Goal: Navigation & Orientation: Find specific page/section

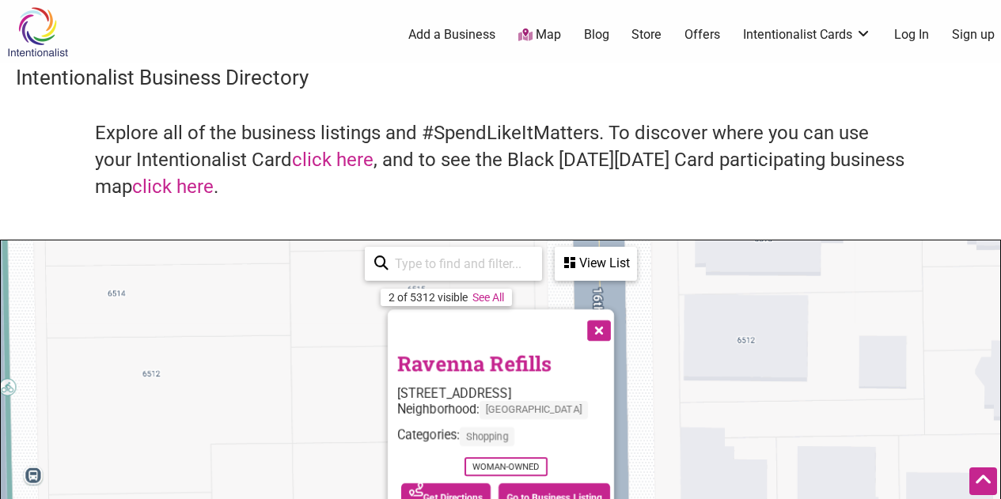
scroll to position [237, 0]
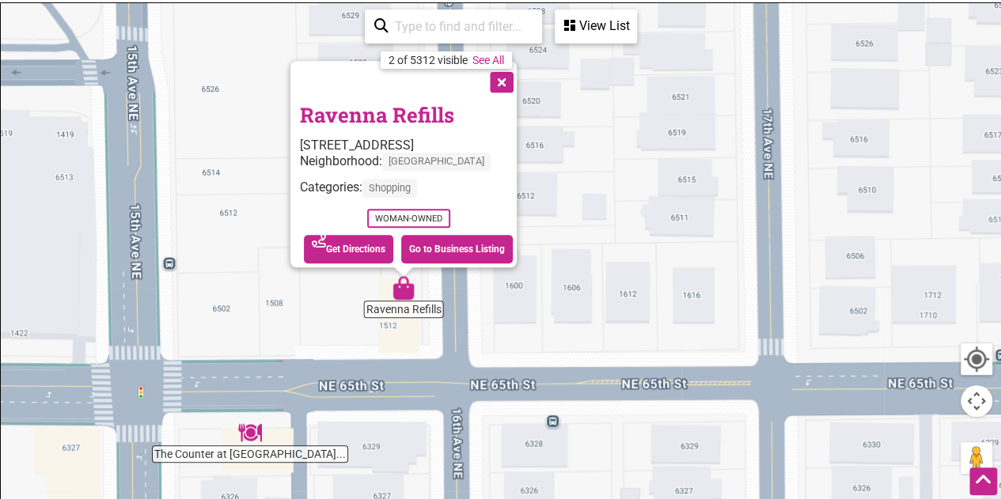
click at [514, 74] on button "Close" at bounding box center [500, 81] width 40 height 40
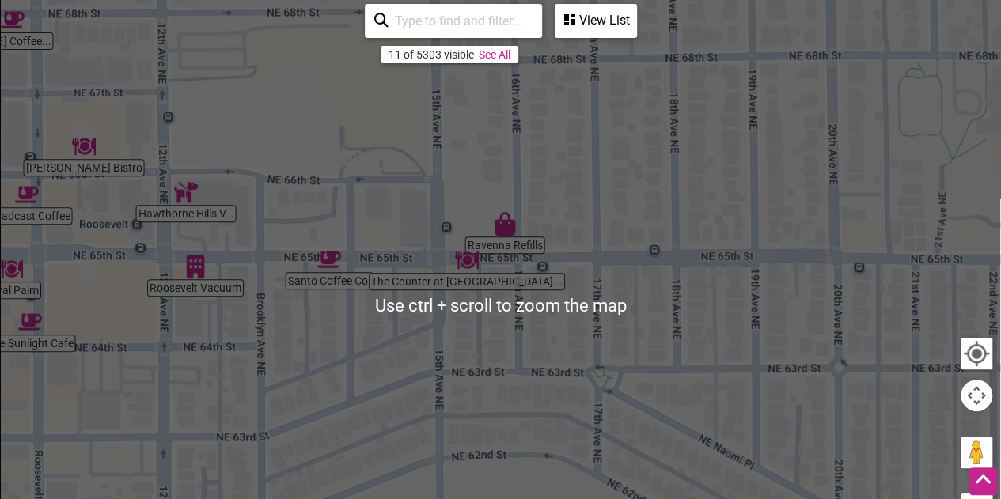
scroll to position [241, 0]
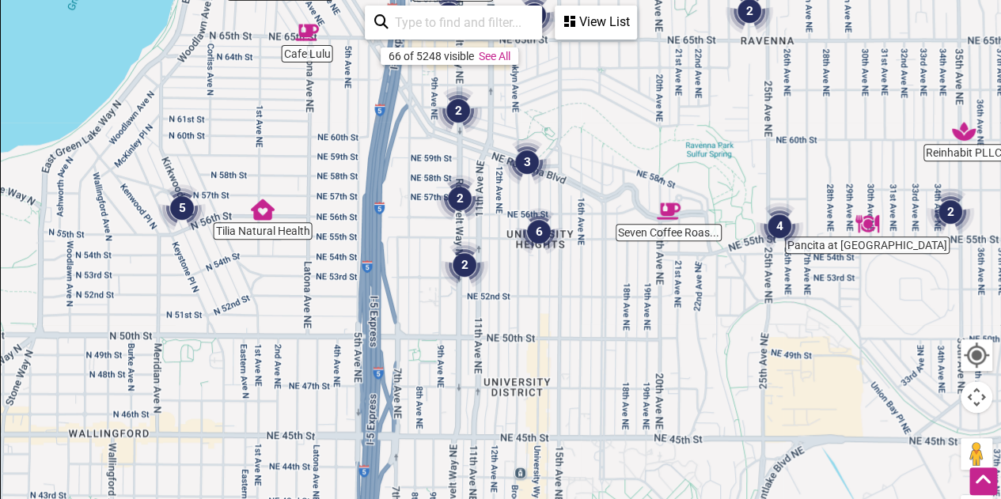
drag, startPoint x: 493, startPoint y: 412, endPoint x: 609, endPoint y: 100, distance: 333.4
click at [609, 100] on div "To navigate, press the arrow keys." at bounding box center [500, 306] width 999 height 615
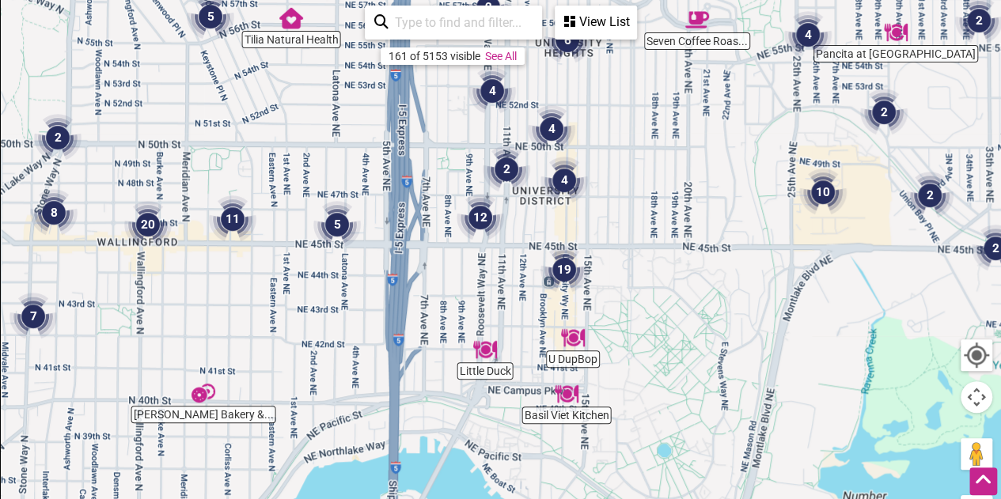
drag, startPoint x: 607, startPoint y: 354, endPoint x: 635, endPoint y: 161, distance: 195.1
click at [635, 161] on div "To navigate, press the arrow keys." at bounding box center [500, 306] width 999 height 615
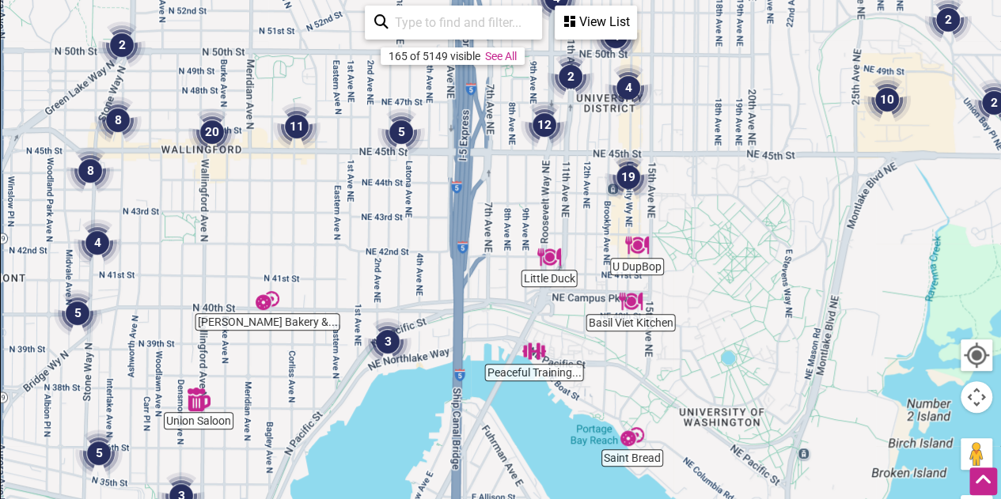
drag, startPoint x: 678, startPoint y: 371, endPoint x: 744, endPoint y: 276, distance: 115.9
click at [744, 276] on div "To navigate, press the arrow keys." at bounding box center [500, 306] width 999 height 615
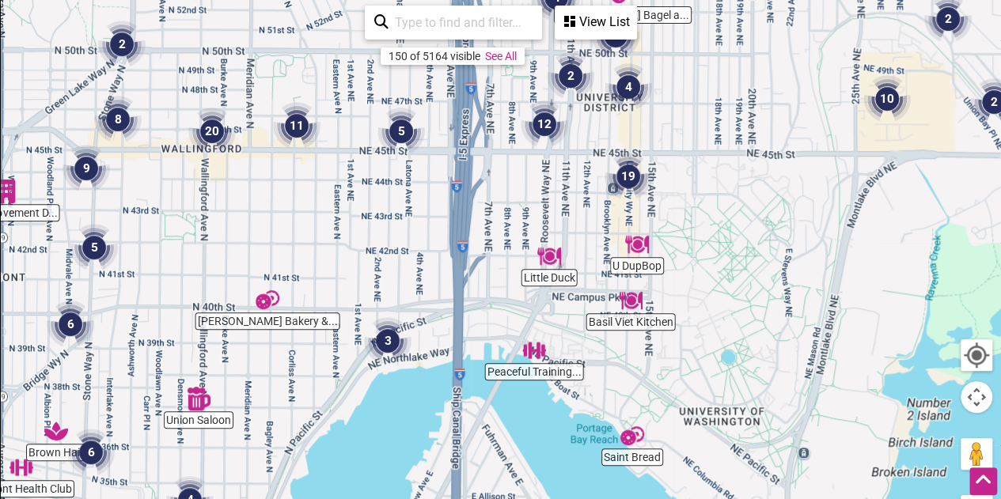
click at [605, 17] on div "View List" at bounding box center [595, 22] width 79 height 30
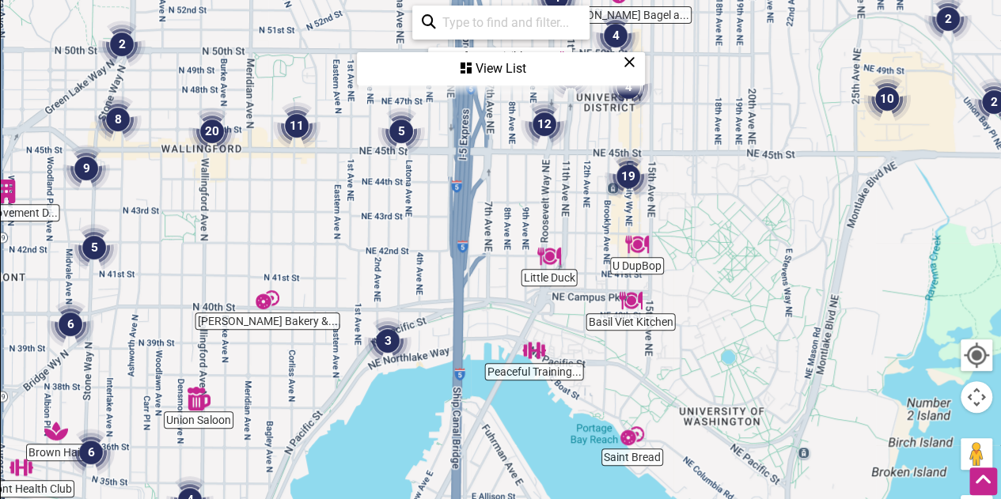
click at [494, 67] on div "View List" at bounding box center [500, 69] width 285 height 30
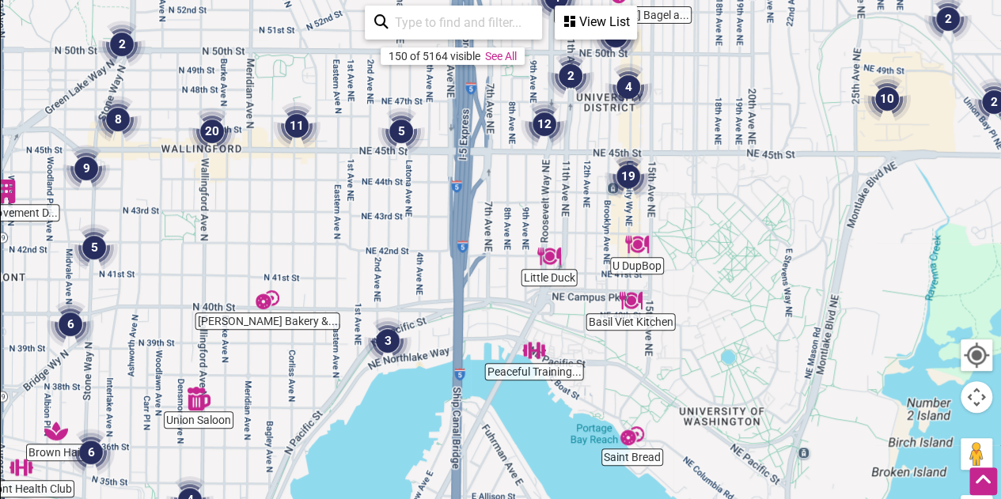
click at [601, 25] on div "View List" at bounding box center [595, 22] width 79 height 30
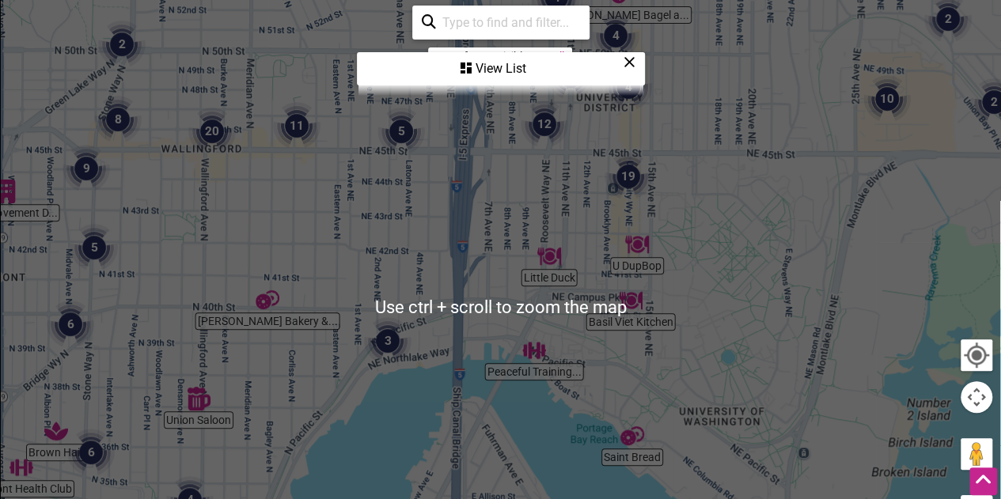
scroll to position [83, 0]
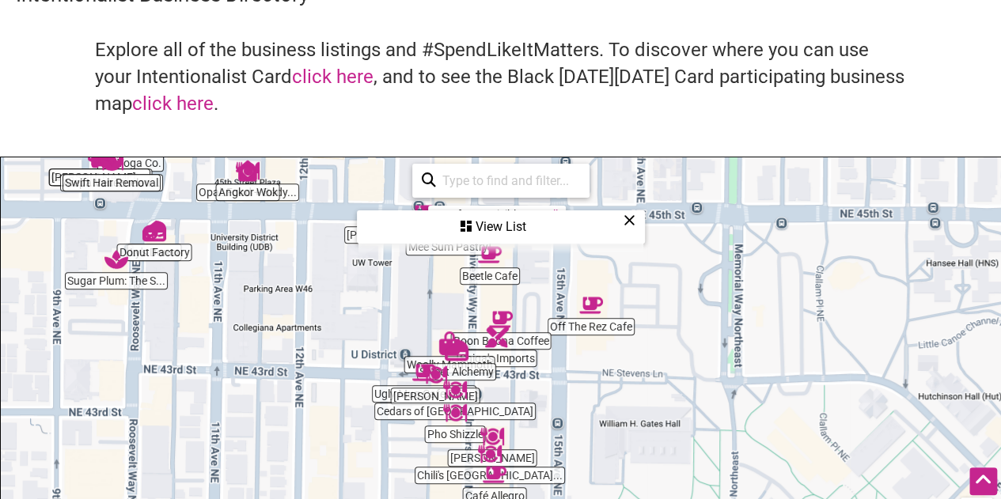
drag, startPoint x: 564, startPoint y: 322, endPoint x: 626, endPoint y: 160, distance: 173.5
click at [626, 160] on div "[PERSON_NAME]... Ugly Mug Cafe & C... Arepa Venezuelan... Ly's Donut Tea Republ…" at bounding box center [500, 464] width 999 height 615
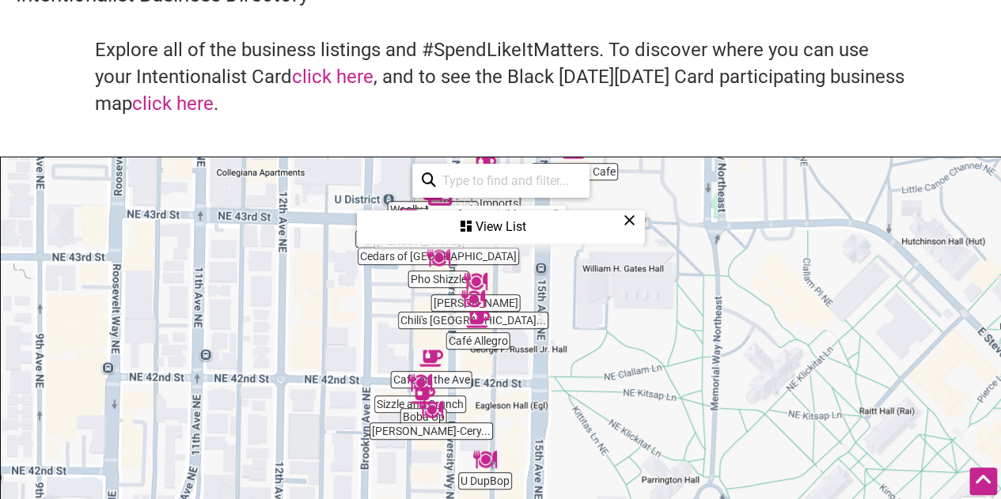
drag, startPoint x: 680, startPoint y: 418, endPoint x: 664, endPoint y: 263, distance: 156.7
click at [664, 263] on div "To navigate, press the arrow keys." at bounding box center [500, 464] width 999 height 615
click at [627, 221] on icon at bounding box center [629, 220] width 12 height 1
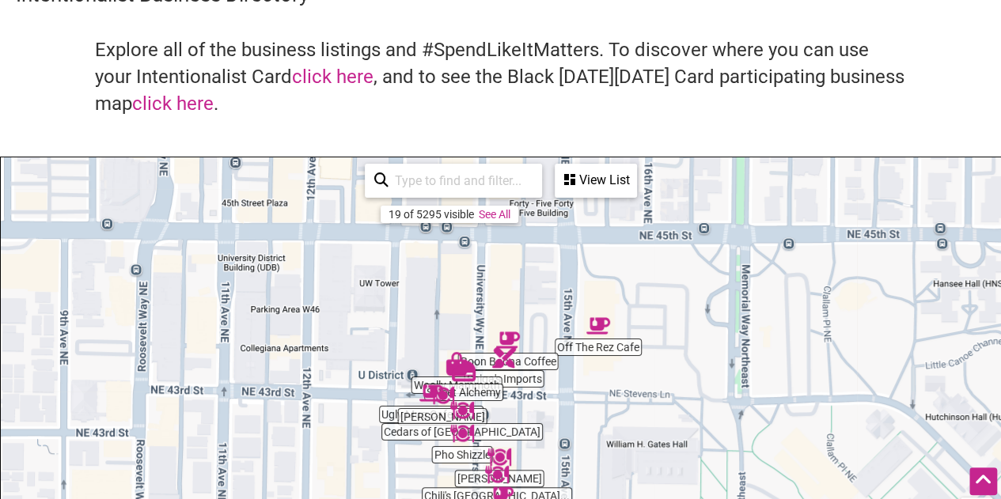
drag, startPoint x: 310, startPoint y: 282, endPoint x: 339, endPoint y: 335, distance: 60.2
click at [335, 462] on div "To navigate, press the arrow keys." at bounding box center [500, 464] width 999 height 615
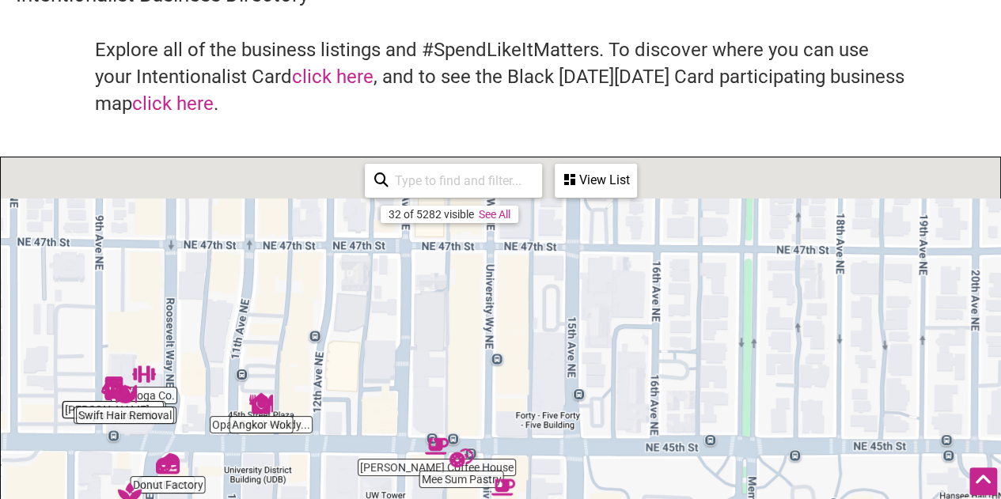
drag, startPoint x: 331, startPoint y: 290, endPoint x: 337, endPoint y: 513, distance: 223.1
click at [337, 416] on html "× Menu 0 Add a Business Map Blog Store Offers Intentionalist Cards Buy Black Ca…" at bounding box center [500, 166] width 1001 height 499
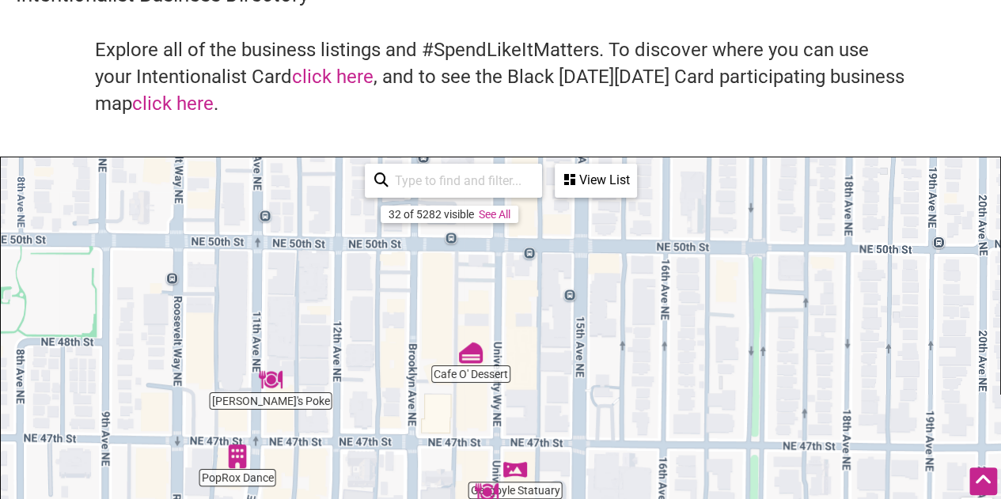
drag, startPoint x: 362, startPoint y: 284, endPoint x: 369, endPoint y: 464, distance: 180.5
click at [369, 464] on div "To navigate, press the arrow keys." at bounding box center [500, 464] width 999 height 615
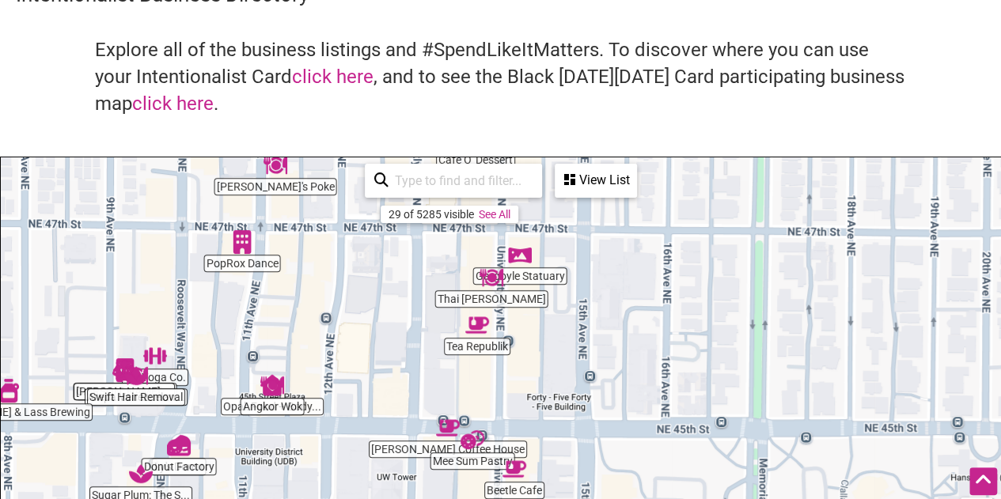
drag, startPoint x: 365, startPoint y: 392, endPoint x: 365, endPoint y: 262, distance: 129.7
click at [365, 262] on div "To navigate, press the arrow keys." at bounding box center [500, 464] width 999 height 615
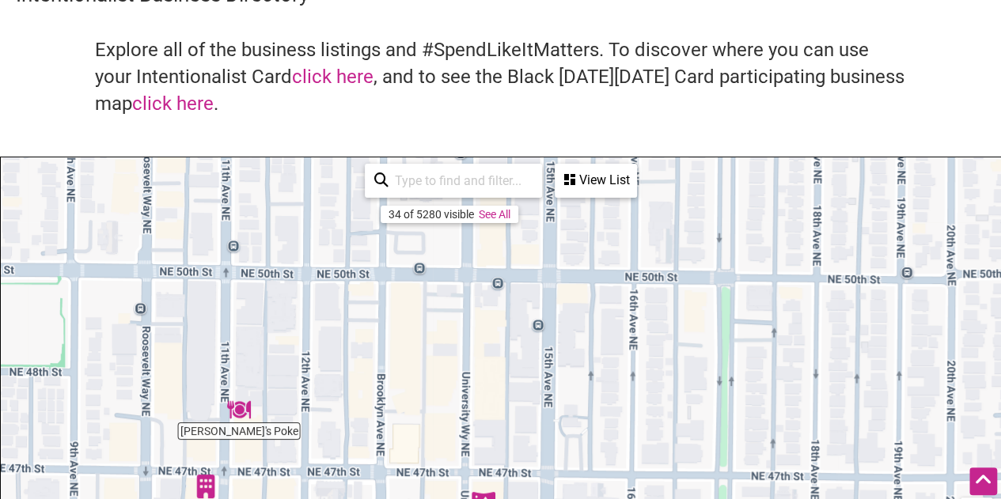
drag, startPoint x: 658, startPoint y: 257, endPoint x: 624, endPoint y: 451, distance: 196.8
click at [621, 416] on html "× Menu 0 Add a Business Map Blog Store Offers Intentionalist Cards Buy Black Ca…" at bounding box center [500, 166] width 1001 height 499
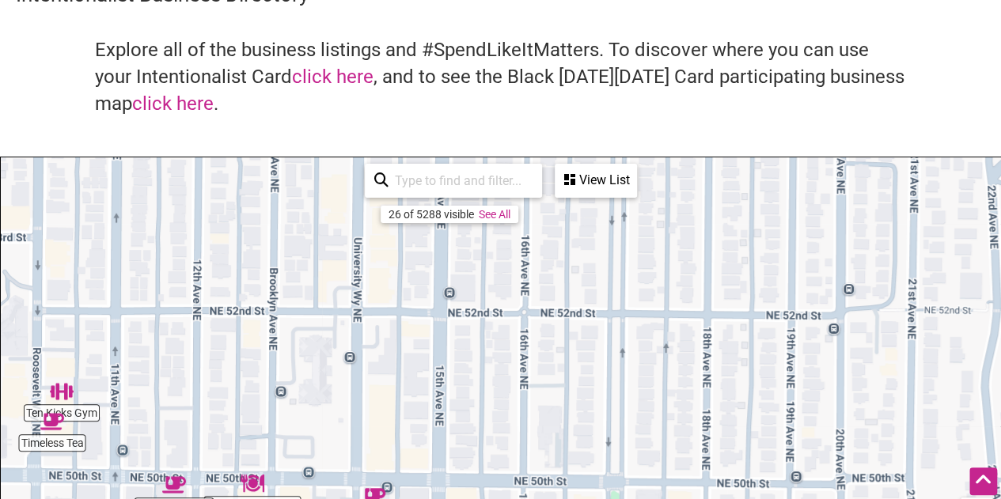
drag, startPoint x: 588, startPoint y: 369, endPoint x: 482, endPoint y: 519, distance: 183.7
click at [482, 416] on html "× Menu 0 Add a Business Map Blog Store Offers Intentionalist Cards Buy Black Ca…" at bounding box center [500, 166] width 1001 height 499
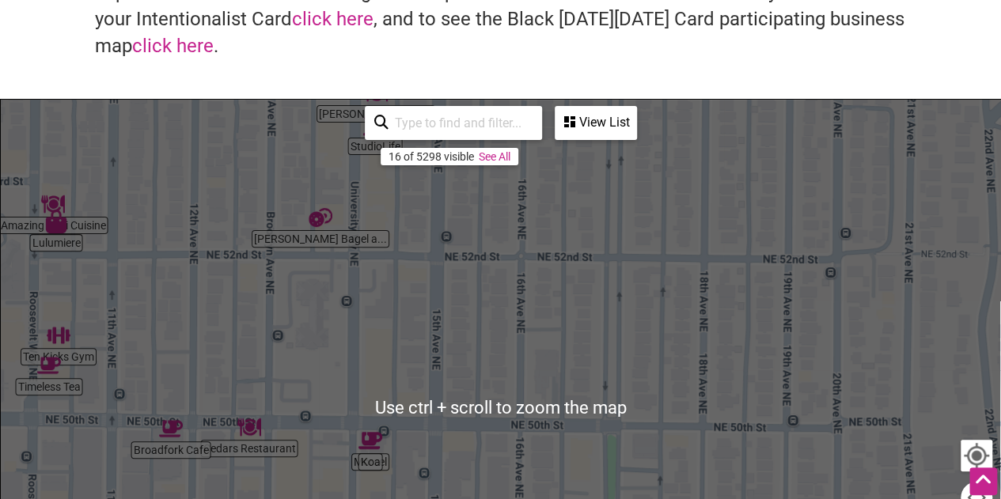
scroll to position [162, 0]
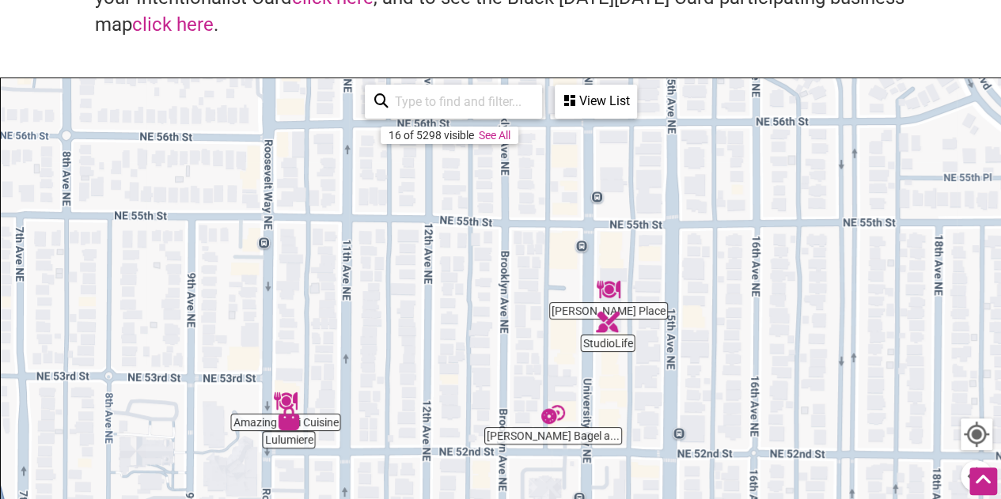
drag, startPoint x: 403, startPoint y: 288, endPoint x: 636, endPoint y: 509, distance: 321.1
click at [636, 337] on html "× Menu 0 Add a Business Map Blog Store Offers Intentionalist Cards Buy Black Ca…" at bounding box center [500, 87] width 1001 height 499
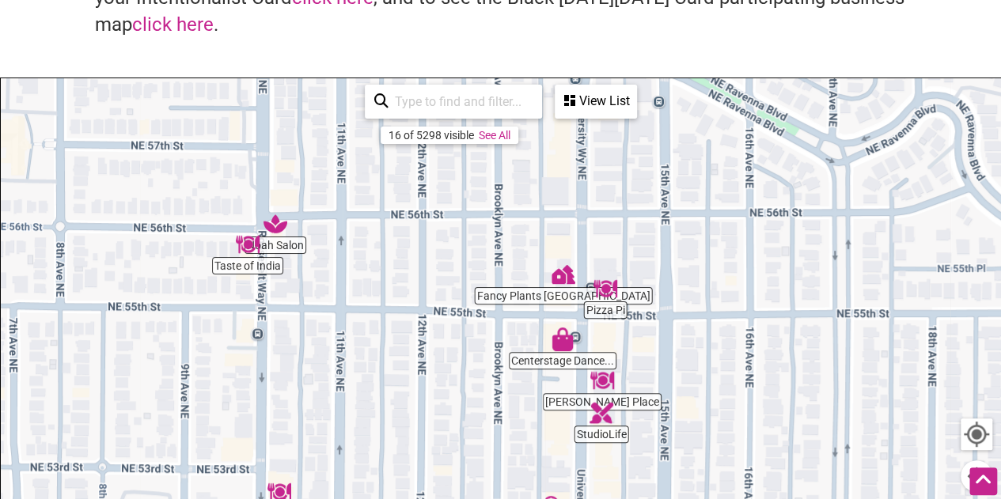
drag, startPoint x: 430, startPoint y: 302, endPoint x: 422, endPoint y: 401, distance: 99.2
click at [422, 401] on div "To navigate, press the arrow keys." at bounding box center [500, 385] width 999 height 615
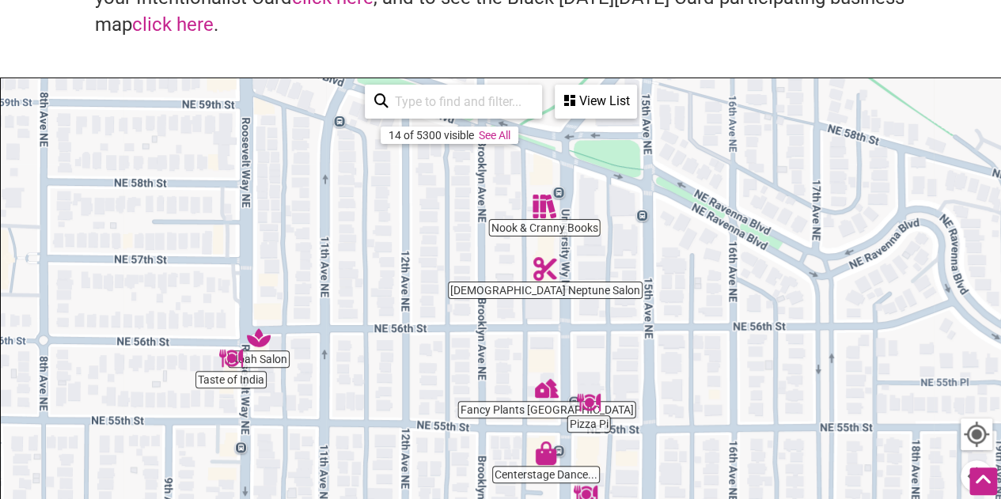
drag, startPoint x: 418, startPoint y: 337, endPoint x: 404, endPoint y: 403, distance: 67.0
click at [404, 403] on div "To navigate, press the arrow keys." at bounding box center [500, 385] width 999 height 615
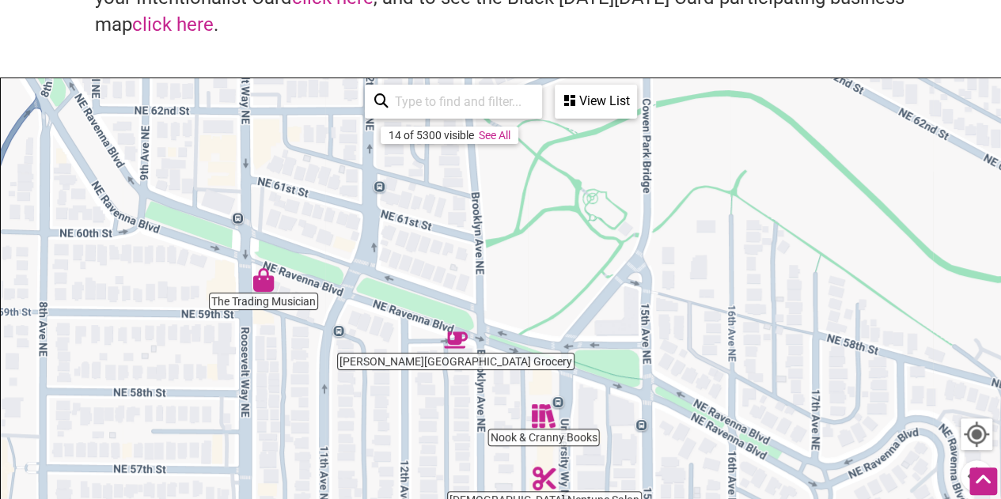
drag, startPoint x: 417, startPoint y: 229, endPoint x: 419, endPoint y: 436, distance: 206.5
click at [419, 436] on div "To navigate, press the arrow keys." at bounding box center [500, 385] width 999 height 615
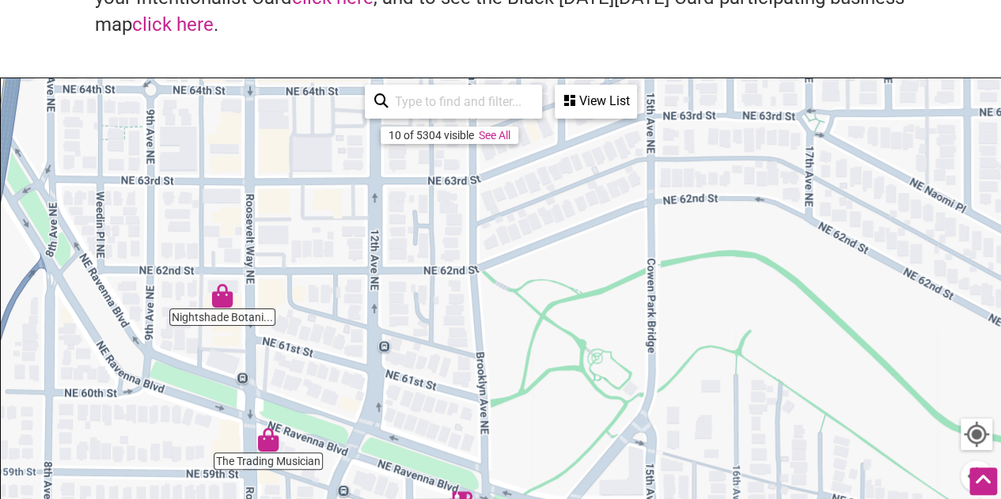
drag, startPoint x: 323, startPoint y: 219, endPoint x: 324, endPoint y: 392, distance: 172.4
click at [326, 399] on div "To navigate, press the arrow keys." at bounding box center [500, 385] width 999 height 615
